Goal: Transaction & Acquisition: Book appointment/travel/reservation

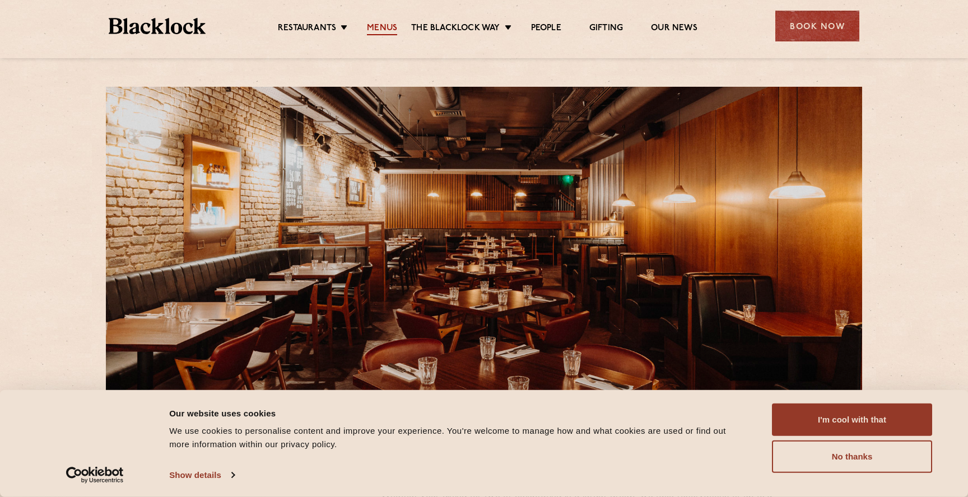
click at [381, 24] on link "Menus" at bounding box center [382, 29] width 30 height 12
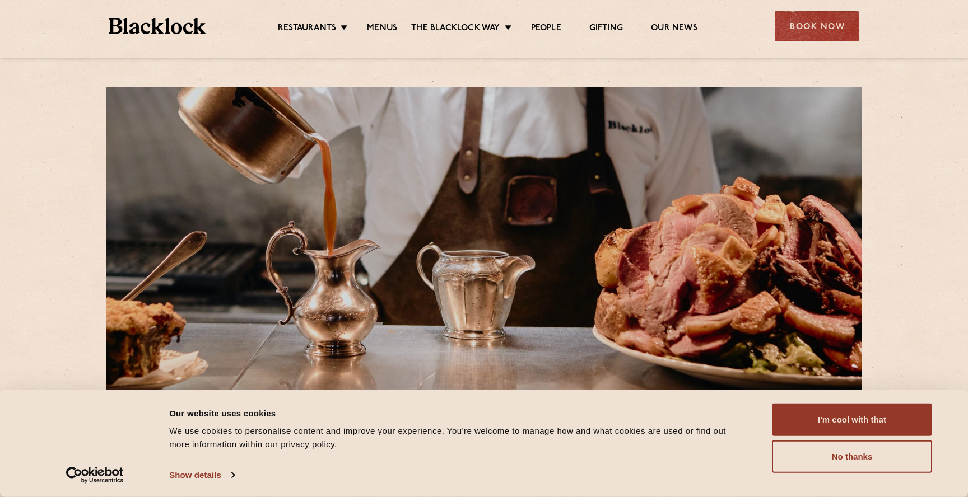
click at [309, 21] on ul "Restaurants [GEOGRAPHIC_DATA] [GEOGRAPHIC_DATA] [GEOGRAPHIC_DATA] [GEOGRAPHIC_D…" at bounding box center [488, 26] width 564 height 18
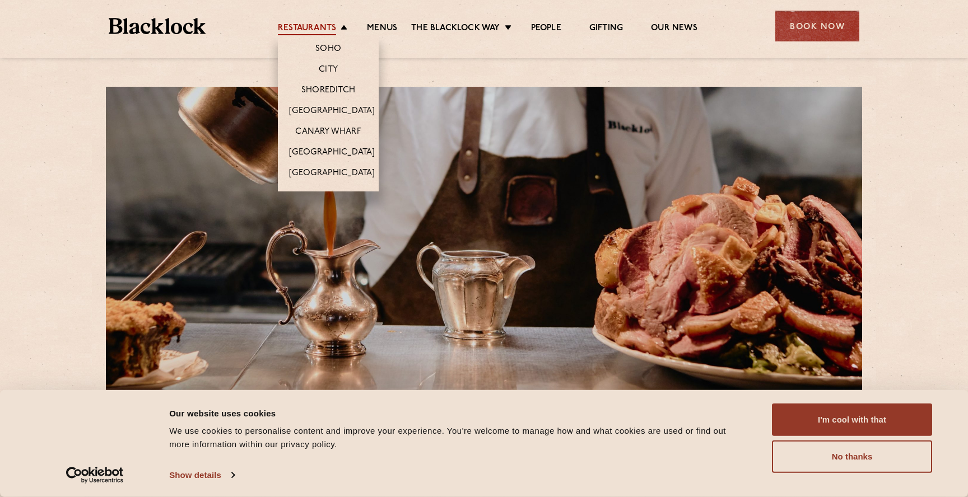
click at [310, 27] on link "Restaurants" at bounding box center [307, 29] width 58 height 12
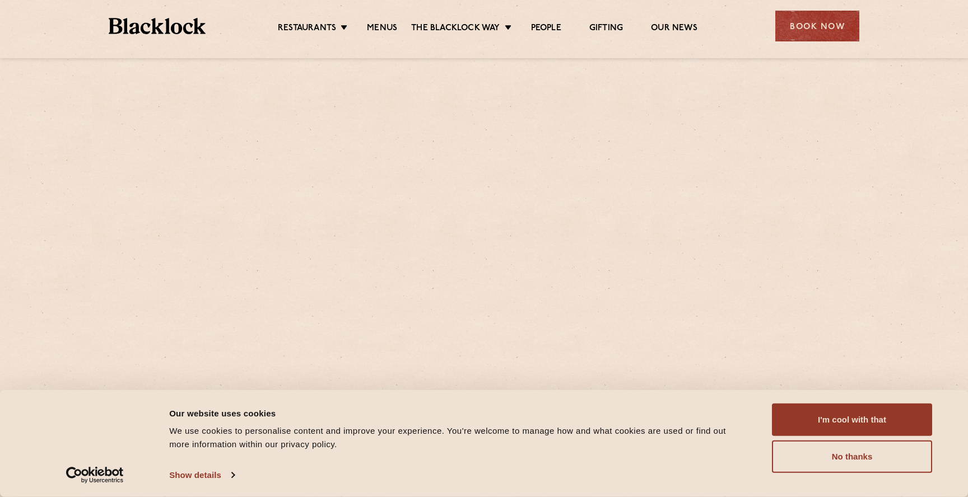
scroll to position [53, 0]
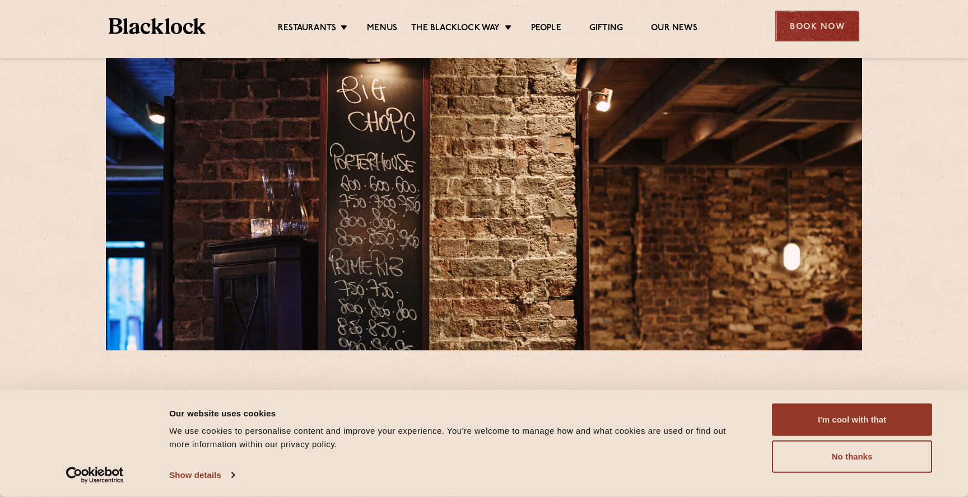
click at [808, 30] on div "Book Now" at bounding box center [817, 26] width 84 height 31
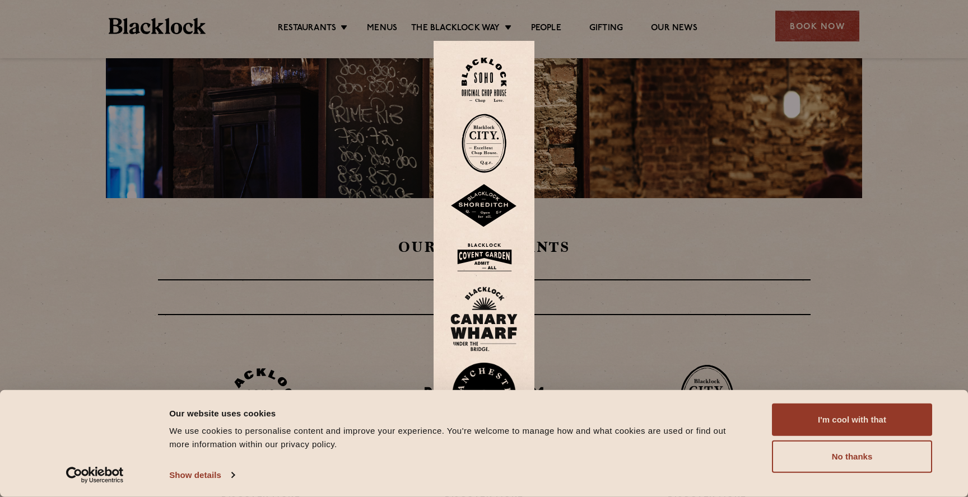
scroll to position [206, 0]
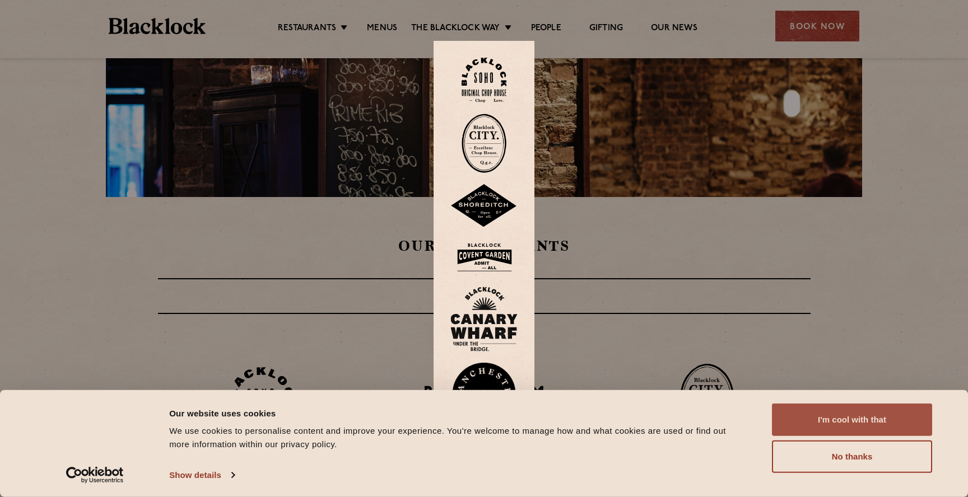
click at [820, 428] on button "I'm cool with that" at bounding box center [852, 420] width 160 height 32
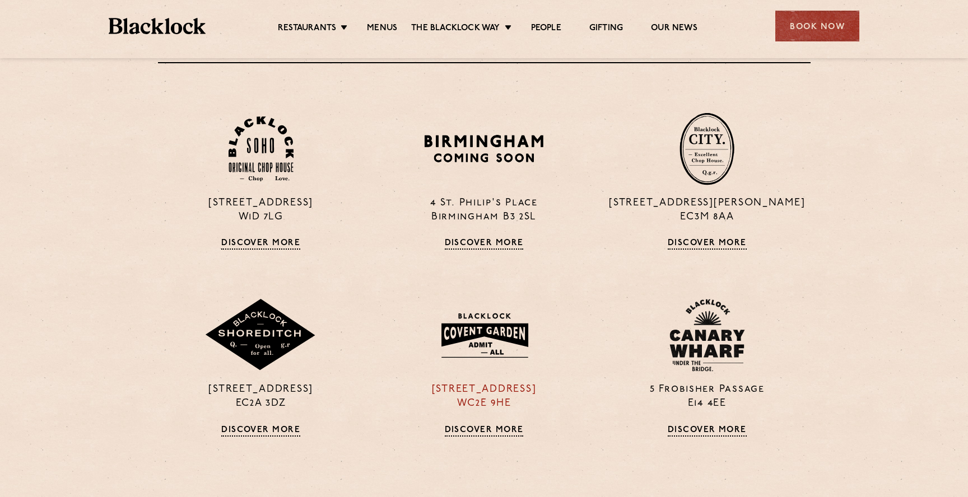
scroll to position [475, 0]
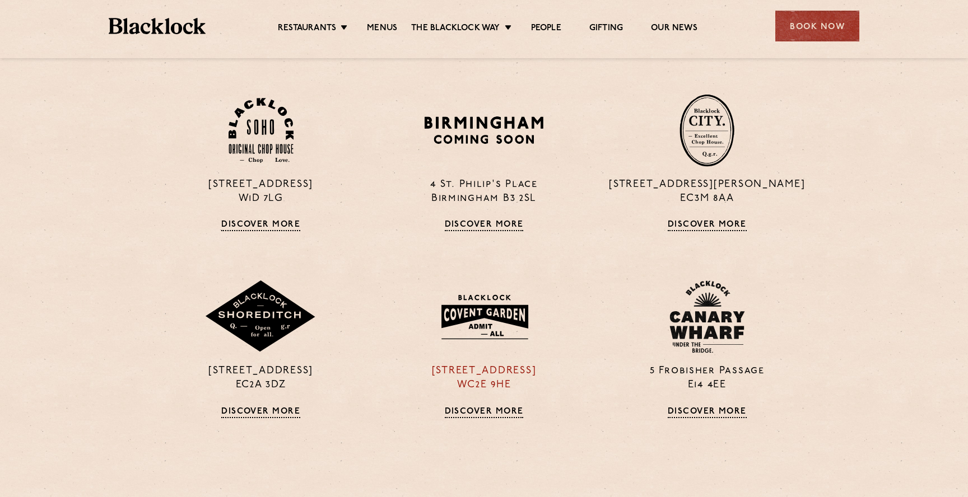
click at [478, 377] on p "16a Bedford Street WC2E 9HE" at bounding box center [484, 379] width 206 height 28
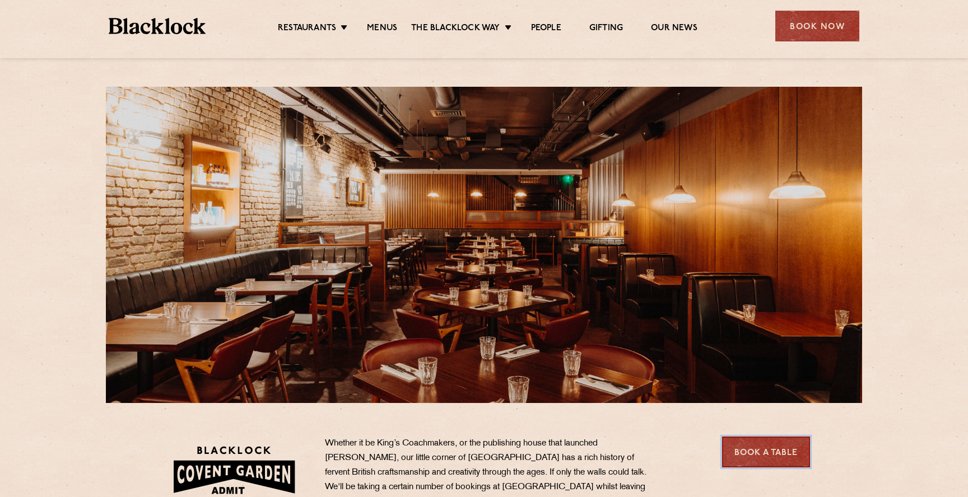
click at [766, 457] on link "Book a Table" at bounding box center [766, 452] width 88 height 31
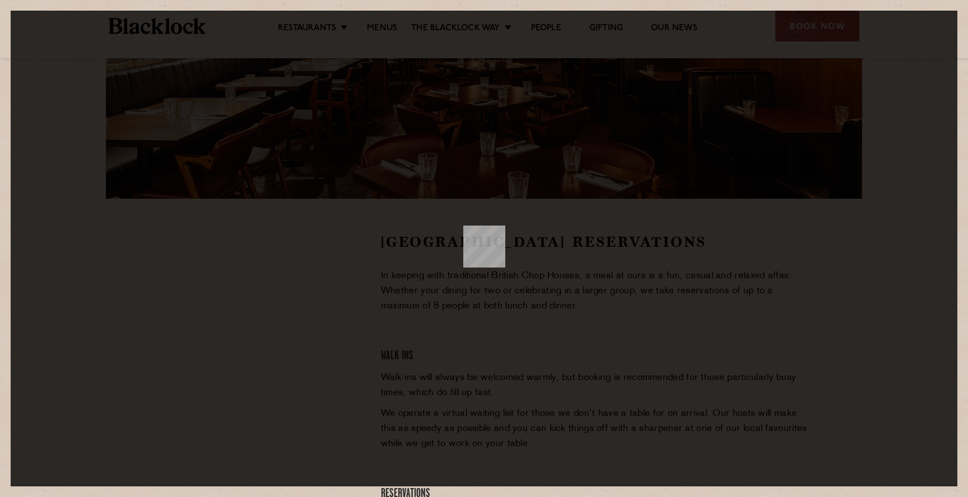
click at [505, 249] on com-1password-button at bounding box center [505, 249] width 0 height 0
